Goal: Transaction & Acquisition: Subscribe to service/newsletter

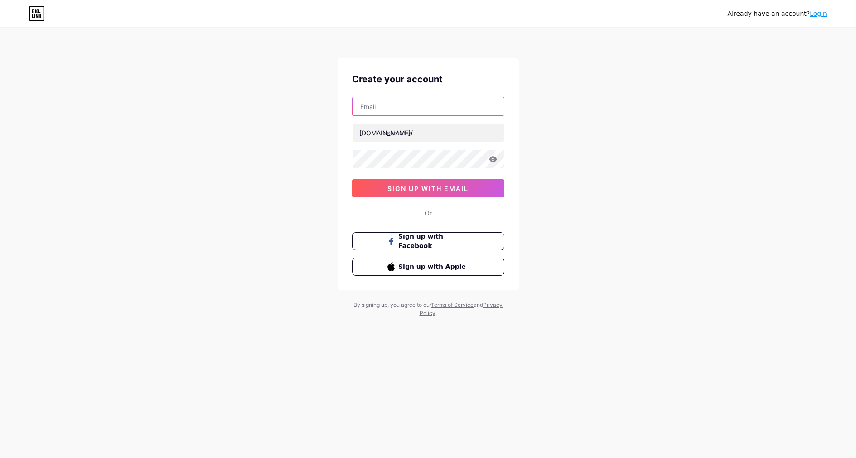
click at [388, 111] on input "text" at bounding box center [427, 106] width 151 height 18
click at [394, 131] on input "text" at bounding box center [427, 133] width 151 height 18
drag, startPoint x: 418, startPoint y: 134, endPoint x: 387, endPoint y: 133, distance: 31.3
click at [387, 133] on input "smartdeals" at bounding box center [427, 133] width 151 height 18
type input "smartdeals"
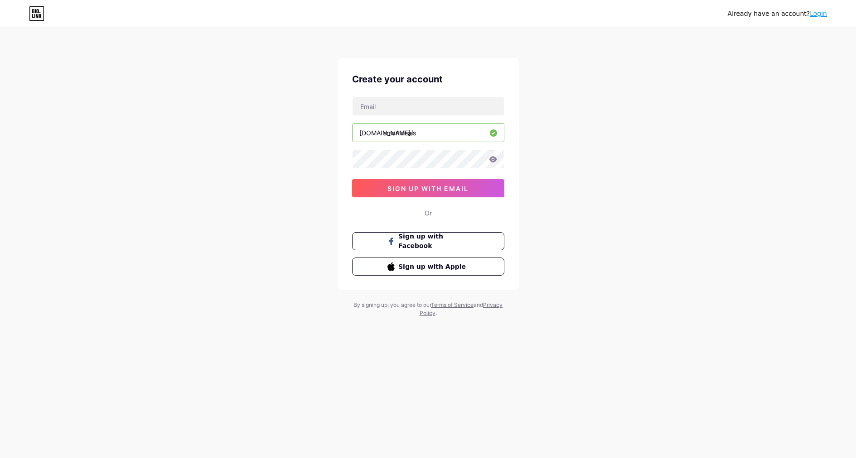
drag, startPoint x: 709, startPoint y: 244, endPoint x: 610, endPoint y: 174, distance: 121.6
click at [709, 244] on div "Already have an account? Login Create your account bio.link/ smartdeals 0cAFcWe…" at bounding box center [428, 173] width 856 height 346
drag, startPoint x: 422, startPoint y: 134, endPoint x: 384, endPoint y: 134, distance: 38.0
click at [384, 134] on input "smartdeals" at bounding box center [427, 133] width 151 height 18
click at [394, 106] on input "text" at bounding box center [427, 106] width 151 height 18
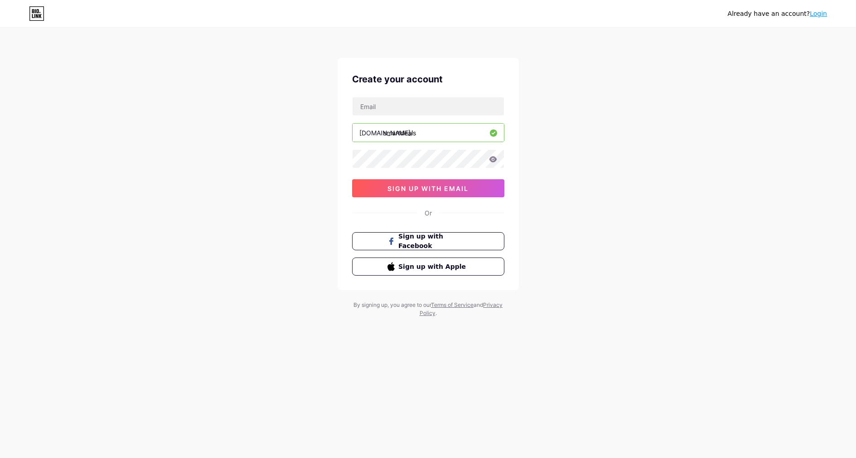
click at [388, 133] on input "smartdeals" at bounding box center [427, 133] width 151 height 18
click at [401, 107] on input "text" at bounding box center [427, 106] width 151 height 18
paste input "smartdeals"
click at [495, 158] on icon at bounding box center [493, 159] width 8 height 6
drag, startPoint x: 442, startPoint y: 107, endPoint x: 307, endPoint y: 122, distance: 135.8
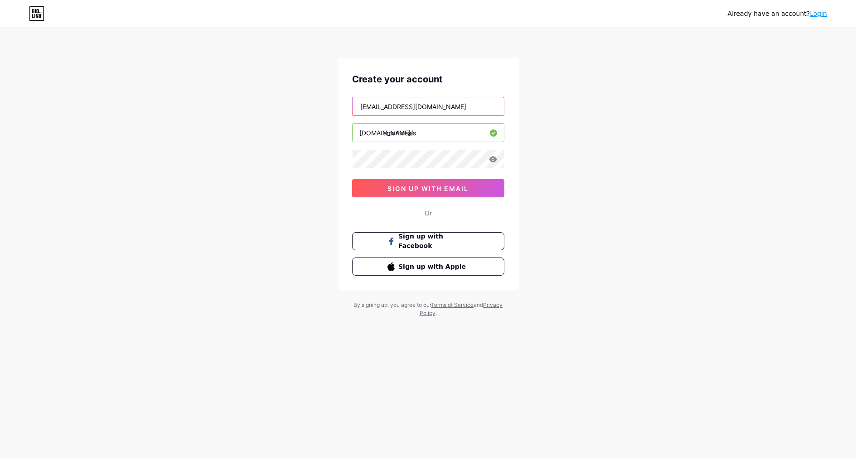
click at [352, 107] on input "smartdeals@utools.pro" at bounding box center [427, 106] width 151 height 18
paste input "Joseff Polansky <joseff@utools.pro>"
type input "[EMAIL_ADDRESS][DOMAIN_NAME]"
click at [421, 135] on input "smartdeals" at bounding box center [427, 133] width 151 height 18
drag, startPoint x: 389, startPoint y: 135, endPoint x: 332, endPoint y: 131, distance: 57.2
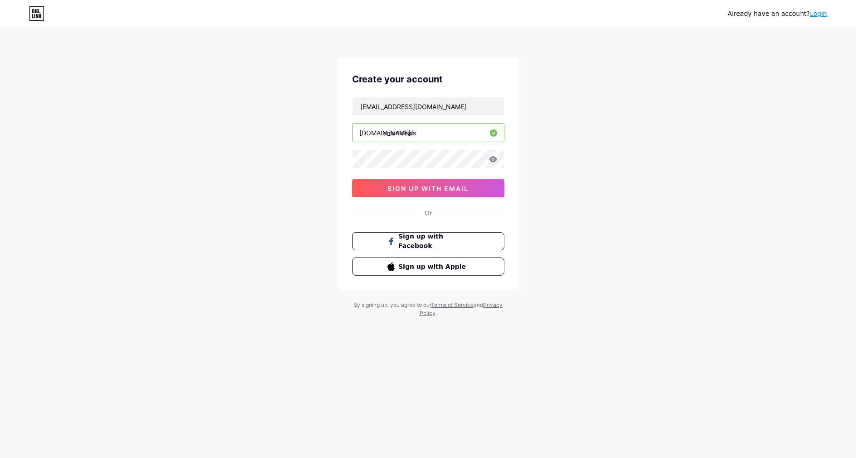
click at [352, 131] on input "smartdeals" at bounding box center [427, 133] width 151 height 18
paste input "jackson_"
type input "jackson_deals"
click at [567, 177] on div "Already have an account? Login Create your account joseff@utools.pro bio.link/ …" at bounding box center [428, 173] width 856 height 346
click at [462, 186] on span "sign up with email" at bounding box center [427, 189] width 81 height 8
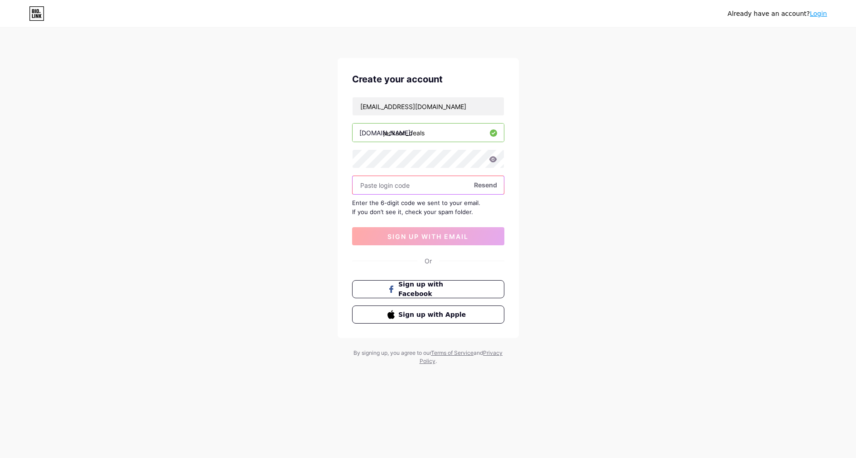
click at [427, 188] on input "text" at bounding box center [427, 185] width 151 height 18
paste input "153606"
type input "153606"
click at [469, 233] on button "sign up with email" at bounding box center [428, 236] width 152 height 18
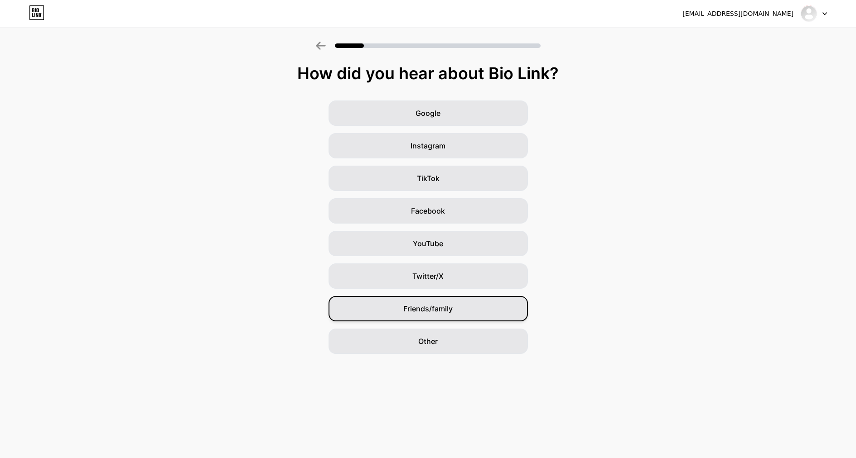
click at [469, 308] on div "Friends/family" at bounding box center [427, 308] width 199 height 25
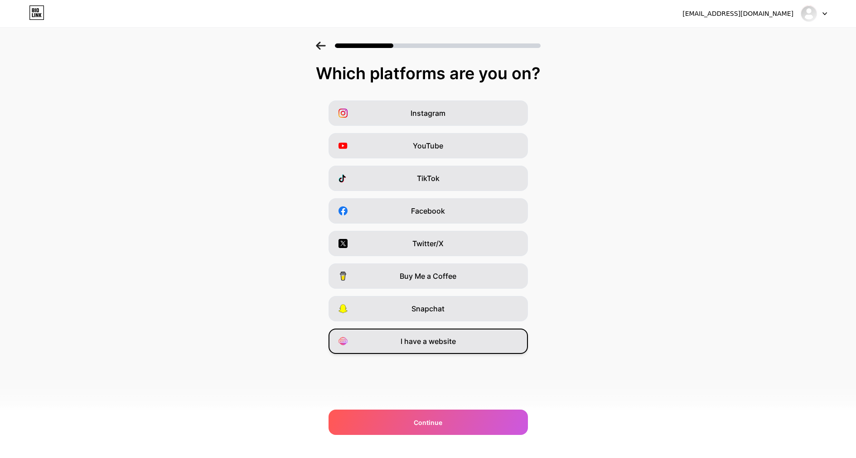
click at [417, 341] on span "I have a website" at bounding box center [427, 341] width 55 height 11
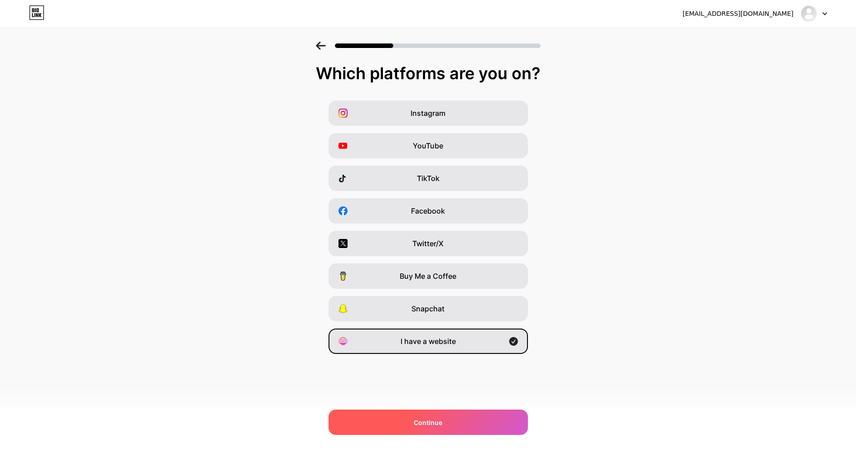
click at [468, 422] on div "Continue" at bounding box center [427, 422] width 199 height 25
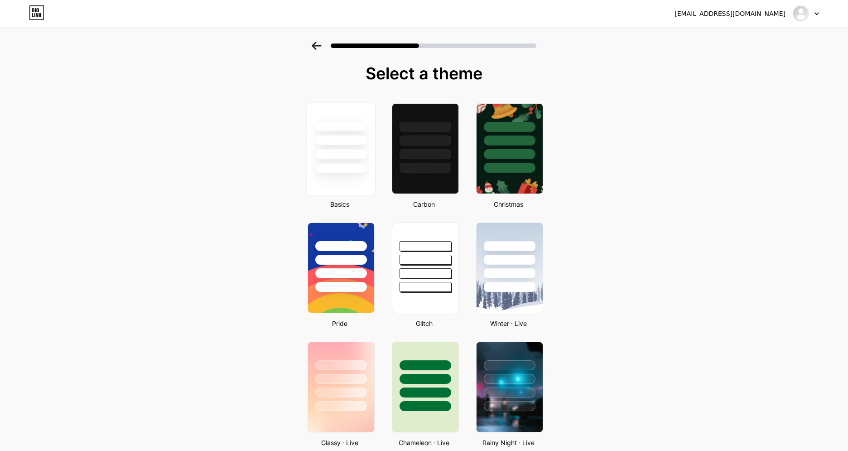
click at [366, 141] on div at bounding box center [340, 140] width 53 height 10
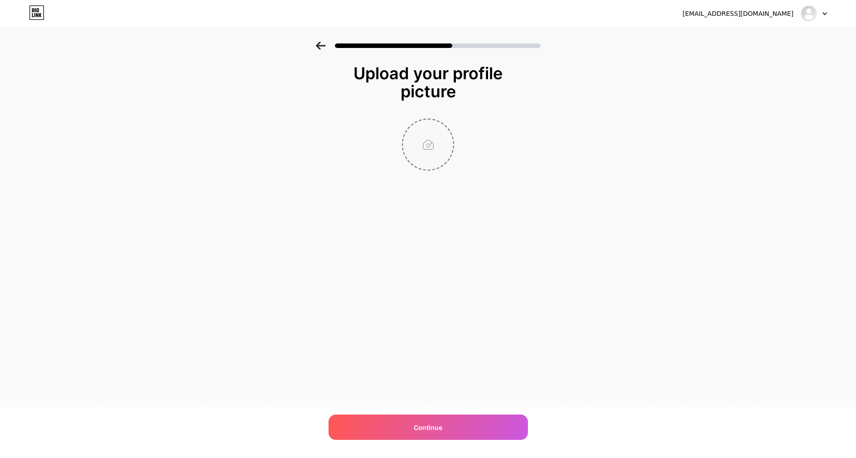
click at [424, 149] on input "file" at bounding box center [428, 145] width 50 height 50
type input "C:\fakepath\dvWBt1xDXI.png"
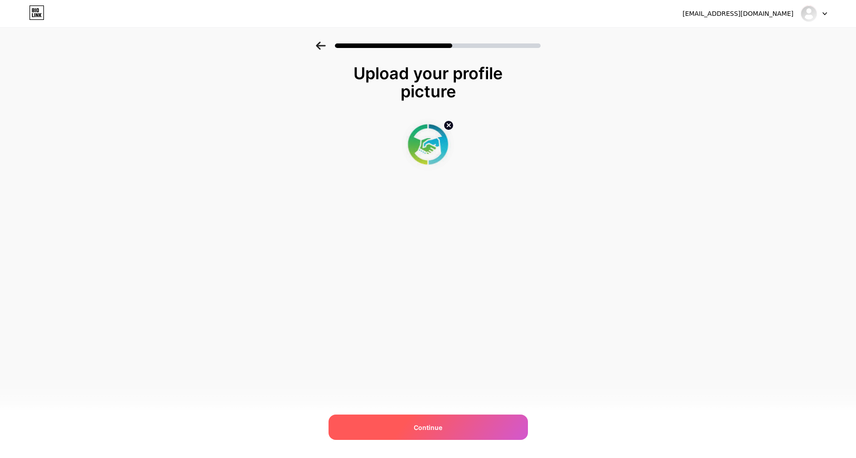
click at [466, 429] on div "Continue" at bounding box center [427, 427] width 199 height 25
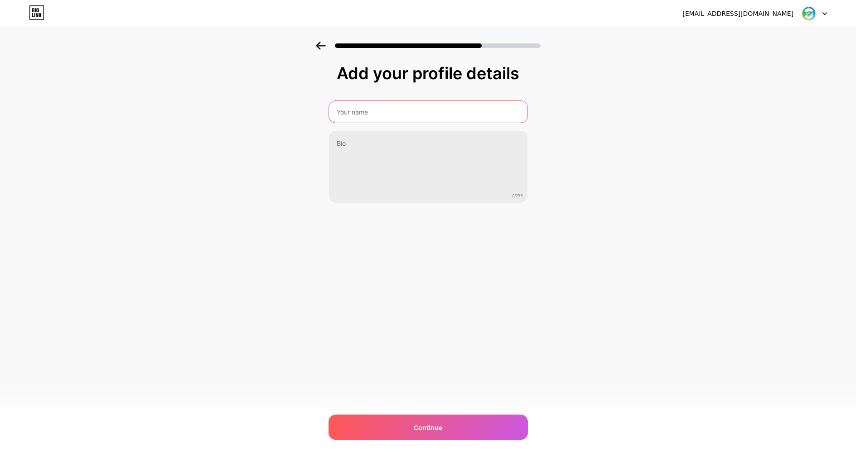
click at [381, 112] on input "text" at bounding box center [428, 112] width 198 height 22
drag, startPoint x: 337, startPoint y: 72, endPoint x: 525, endPoint y: 72, distance: 187.5
click at [525, 72] on div "Add your profile details" at bounding box center [427, 73] width 199 height 18
copy div "Add your profile details"
click at [381, 107] on input "text" at bounding box center [427, 112] width 200 height 22
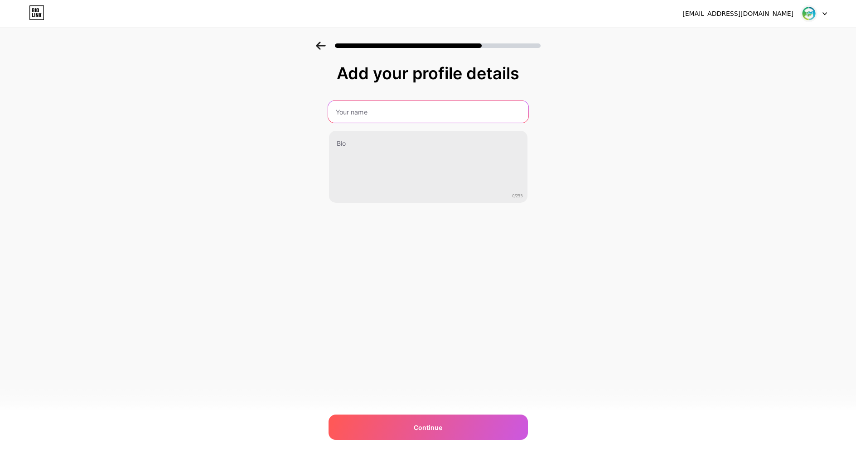
paste input "Joseff Polansky"
type input "Joseff Polansky"
click at [343, 77] on div "Add your profile details" at bounding box center [428, 73] width 190 height 18
drag, startPoint x: 340, startPoint y: 74, endPoint x: 518, endPoint y: 75, distance: 178.0
click at [518, 75] on div "Add your profile details" at bounding box center [428, 73] width 190 height 18
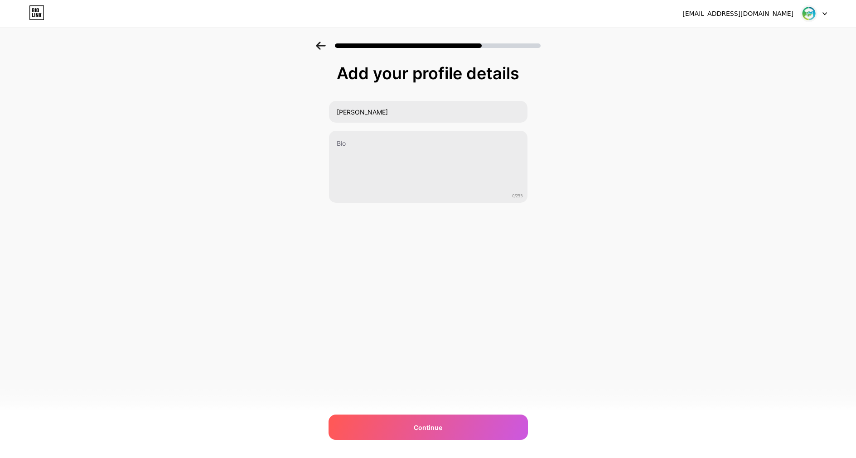
copy div "Add your profile details"
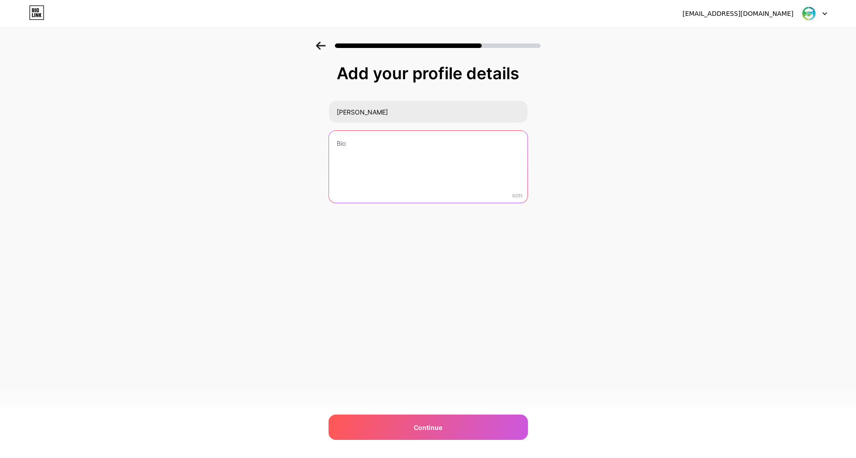
click at [381, 142] on textarea at bounding box center [428, 167] width 198 height 73
drag, startPoint x: 405, startPoint y: 155, endPoint x: 411, endPoint y: 151, distance: 6.8
click at [405, 155] on textarea at bounding box center [427, 167] width 200 height 74
paste textarea "Save big on AliExpress! 🎉 Fresh & verified promo codes updated September 2025. …"
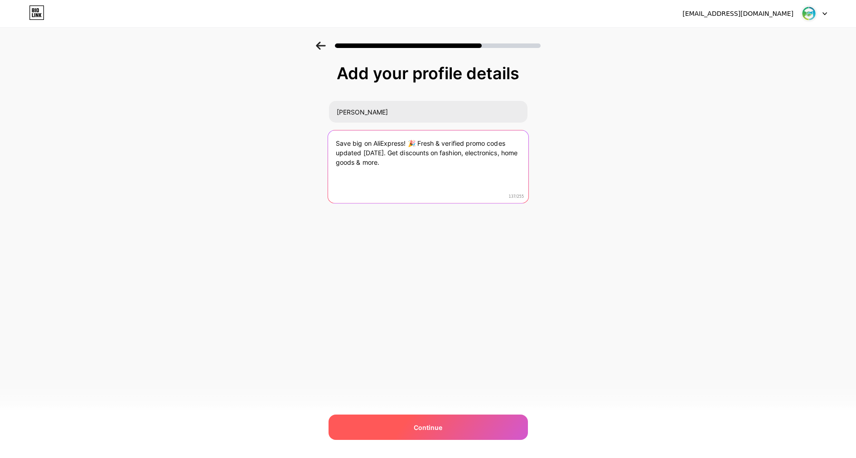
type textarea "Save big on AliExpress! 🎉 Fresh & verified promo codes updated September 2025. …"
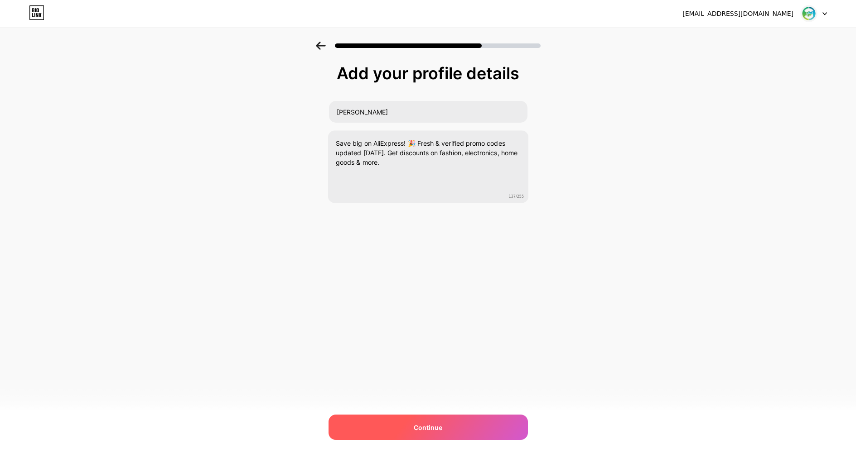
click at [423, 424] on span "Continue" at bounding box center [428, 428] width 29 height 10
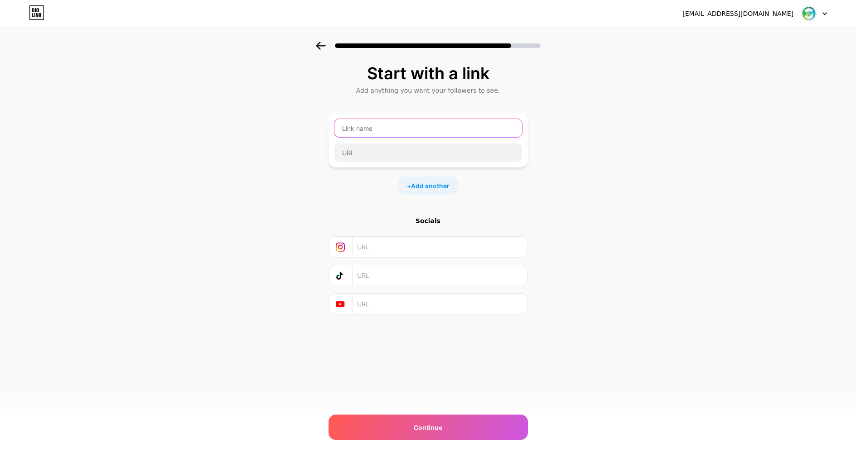
click at [374, 129] on input "text" at bounding box center [428, 128] width 188 height 18
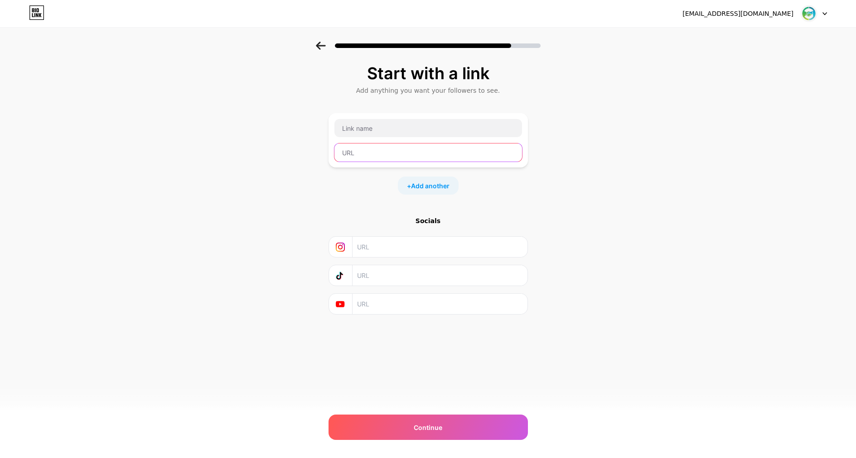
click at [346, 151] on input "text" at bounding box center [428, 153] width 188 height 18
paste input "utools.pro"
type input "https://utools.pro"
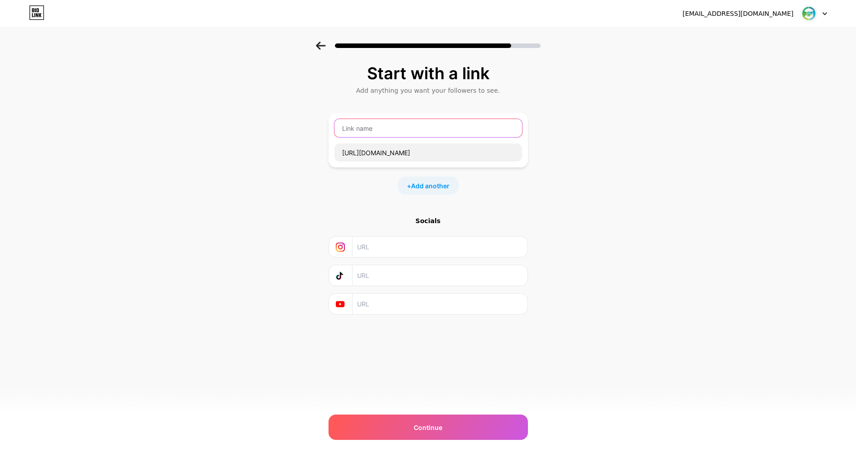
click at [391, 129] on input "text" at bounding box center [428, 128] width 188 height 18
type input "Smart deals"
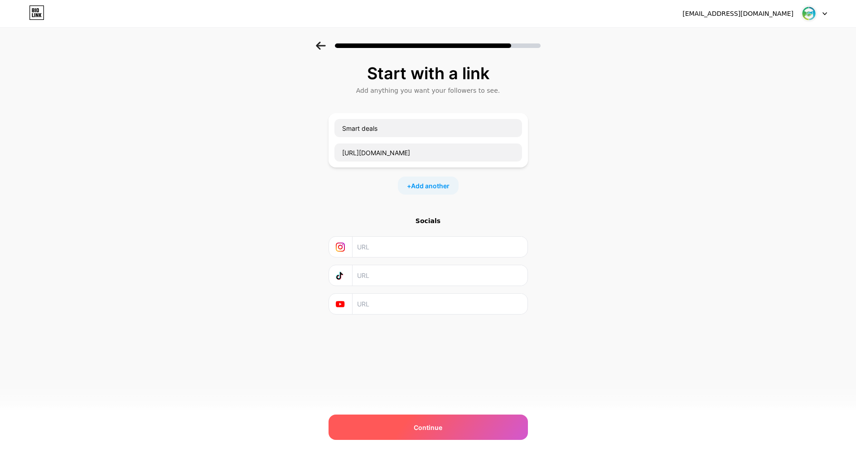
click at [438, 424] on span "Continue" at bounding box center [428, 428] width 29 height 10
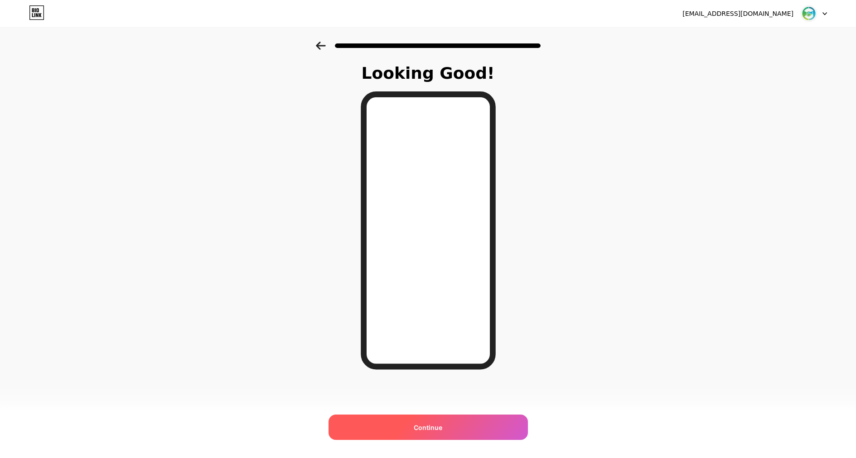
click at [436, 426] on span "Continue" at bounding box center [428, 428] width 29 height 10
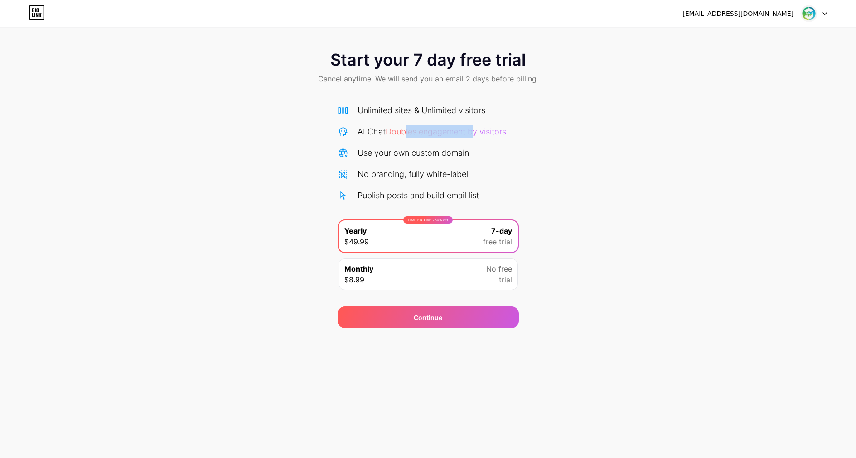
drag, startPoint x: 408, startPoint y: 130, endPoint x: 494, endPoint y: 131, distance: 86.1
click at [479, 131] on span "Doubles engagement by visitors" at bounding box center [445, 132] width 120 height 10
click at [505, 131] on span "Doubles engagement by visitors" at bounding box center [445, 132] width 120 height 10
click at [824, 14] on icon at bounding box center [825, 14] width 4 height 2
click at [737, 214] on div "Start your 7 day free trial Cancel anytime. We will send you an email 2 days be…" at bounding box center [428, 185] width 856 height 287
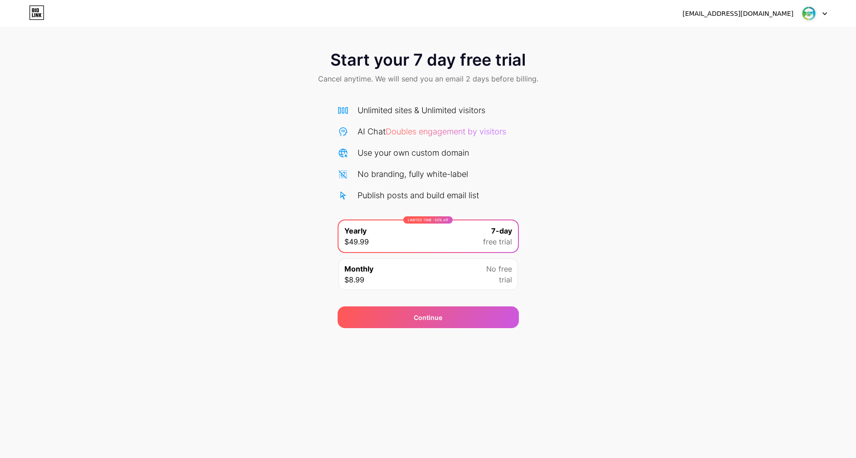
click at [442, 268] on div "Monthly $8.99 No free trial" at bounding box center [427, 275] width 179 height 32
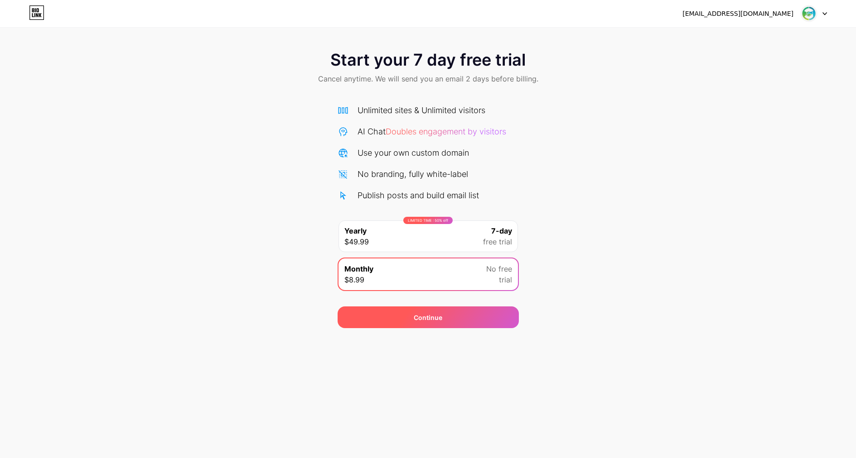
click at [473, 319] on div "Continue" at bounding box center [427, 318] width 181 height 22
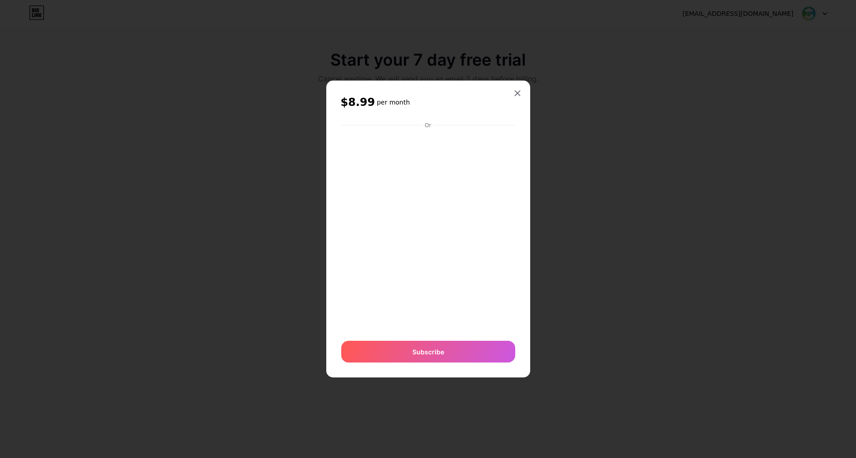
drag, startPoint x: 517, startPoint y: 92, endPoint x: 633, endPoint y: 124, distance: 120.5
click at [520, 93] on icon at bounding box center [517, 93] width 7 height 7
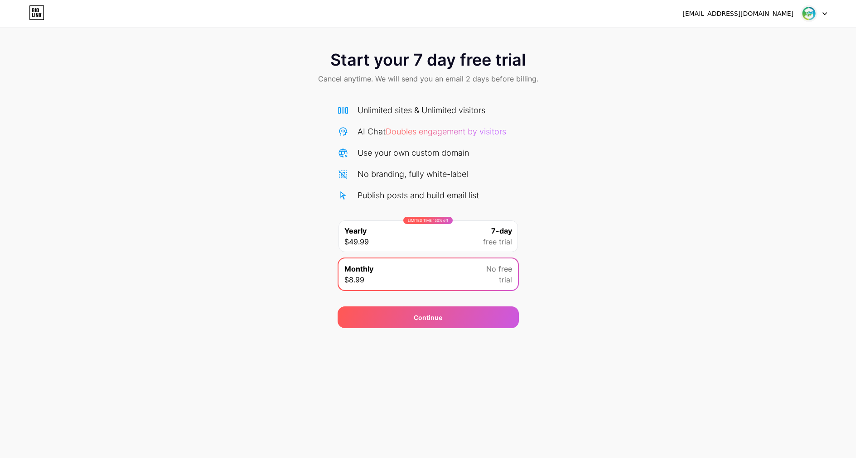
click at [488, 241] on span "free trial" at bounding box center [497, 241] width 29 height 11
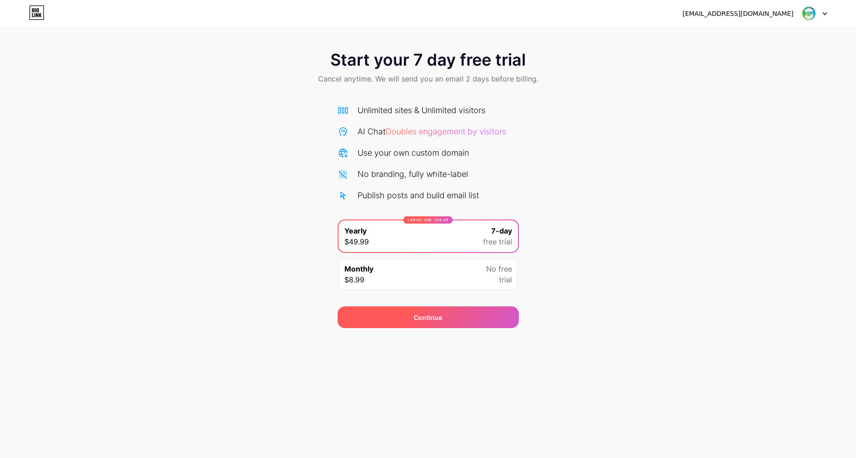
click at [485, 315] on div "Continue" at bounding box center [427, 318] width 181 height 22
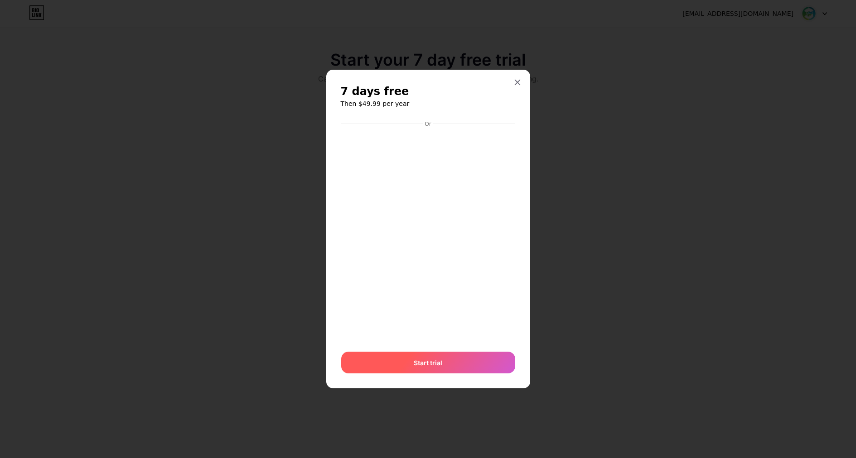
click at [486, 359] on div "Start trial" at bounding box center [428, 363] width 174 height 22
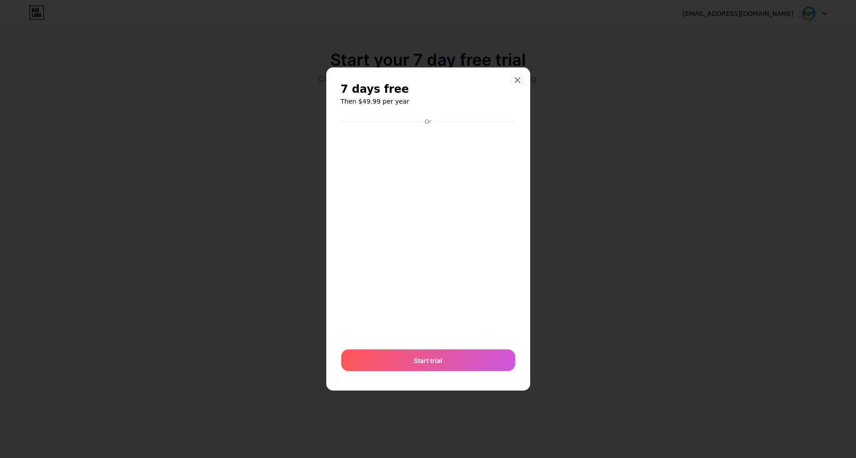
click at [517, 79] on icon at bounding box center [517, 79] width 5 height 5
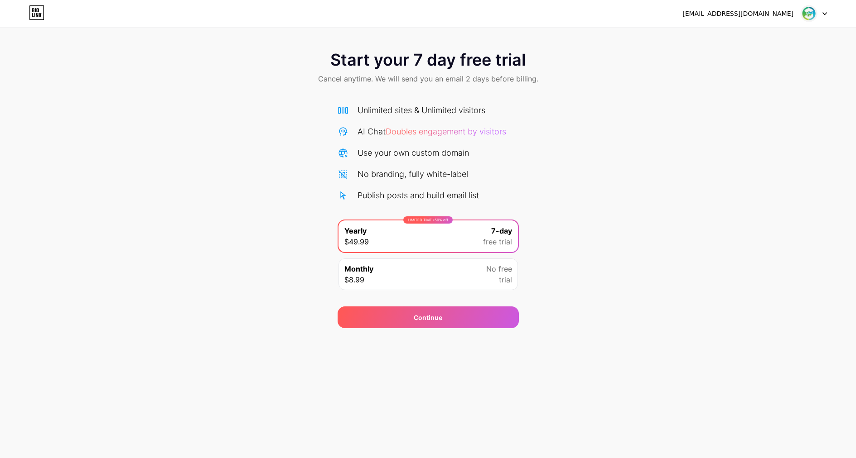
click at [448, 267] on div "Monthly $8.99 No free trial" at bounding box center [427, 275] width 179 height 32
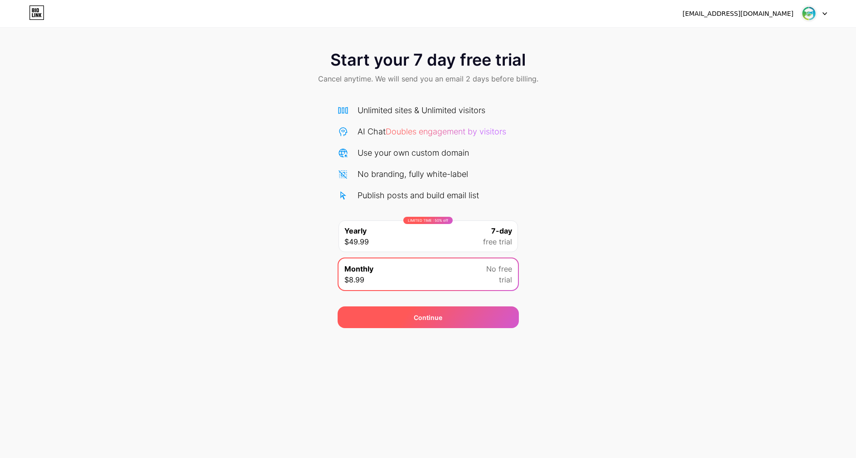
click at [466, 319] on div "Continue" at bounding box center [427, 318] width 181 height 22
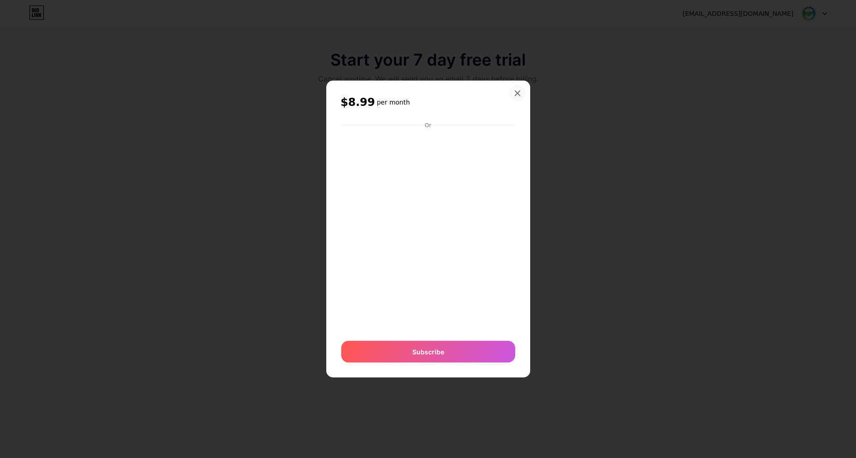
click at [518, 92] on icon at bounding box center [517, 93] width 7 height 7
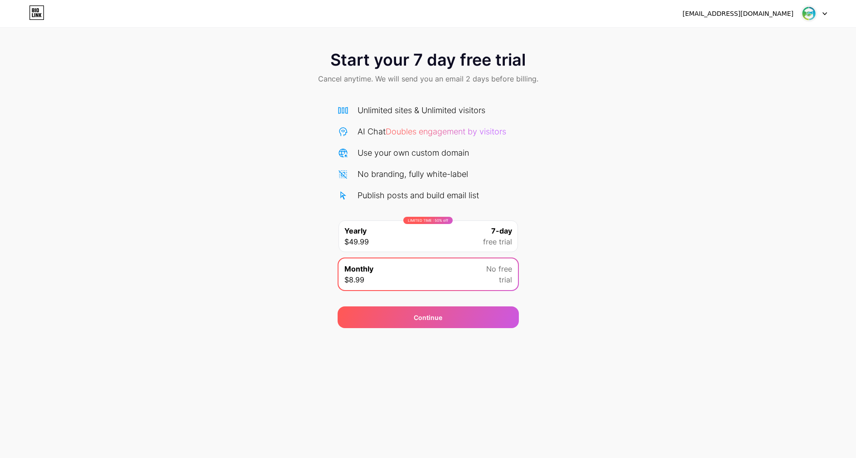
click at [484, 81] on span "Cancel anytime. We will send you an email 2 days before billing." at bounding box center [428, 78] width 220 height 11
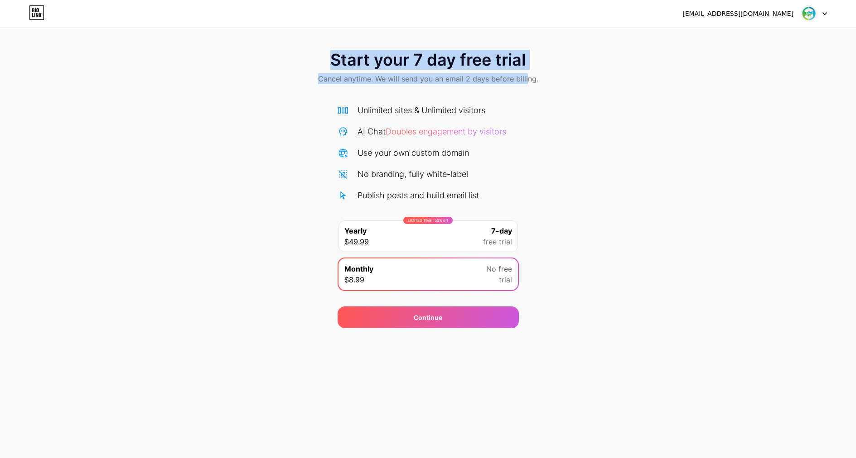
drag, startPoint x: 332, startPoint y: 60, endPoint x: 527, endPoint y: 65, distance: 194.8
click at [527, 65] on div "Start your 7 day free trial Cancel anytime. We will send you an email 2 days be…" at bounding box center [428, 68] width 856 height 53
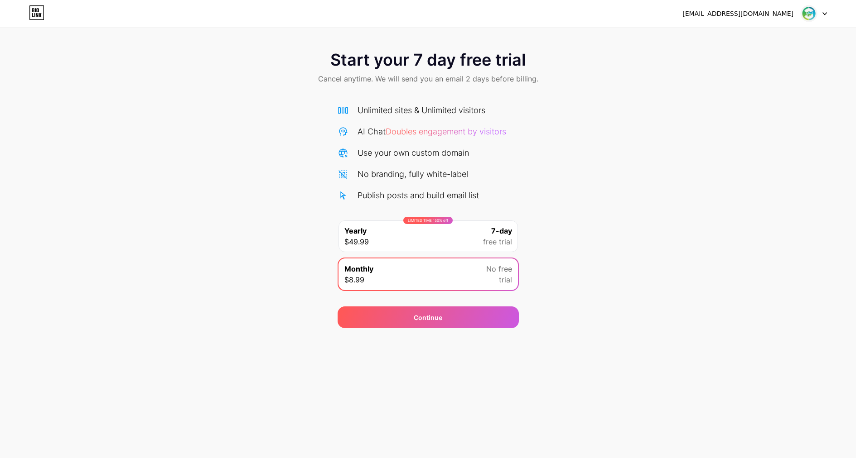
click at [567, 63] on div "Start your 7 day free trial Cancel anytime. We will send you an email 2 days be…" at bounding box center [428, 68] width 856 height 53
click at [808, 13] on img at bounding box center [808, 13] width 17 height 17
click at [770, 13] on div "[EMAIL_ADDRESS][DOMAIN_NAME]" at bounding box center [737, 14] width 111 height 10
click at [807, 11] on img at bounding box center [808, 13] width 17 height 17
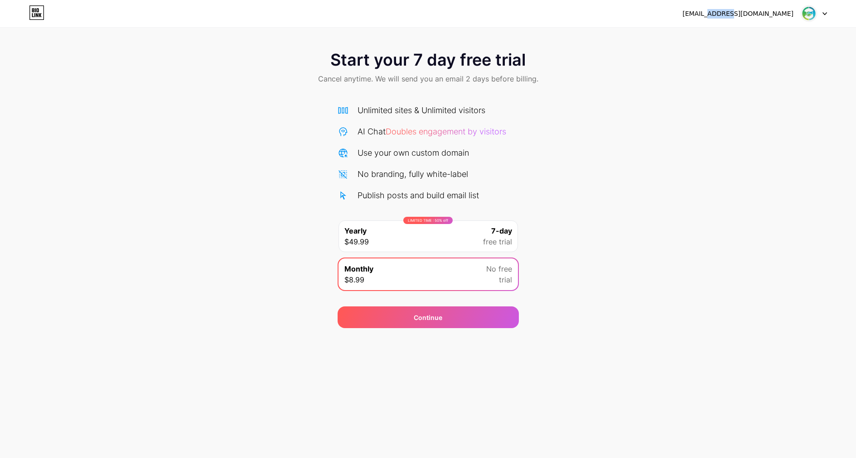
click at [807, 11] on img at bounding box center [808, 13] width 17 height 17
click at [40, 19] on icon at bounding box center [36, 12] width 15 height 14
